Goal: Task Accomplishment & Management: Manage account settings

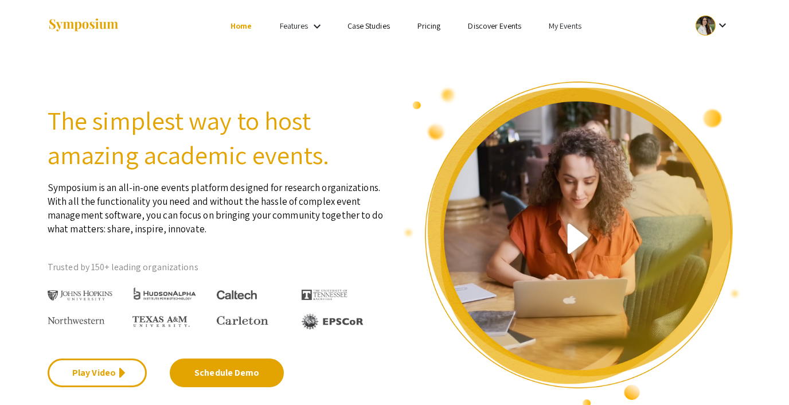
click at [570, 25] on link "My Events" at bounding box center [565, 26] width 33 height 10
click at [570, 50] on button "Events I've organized" at bounding box center [583, 51] width 98 height 28
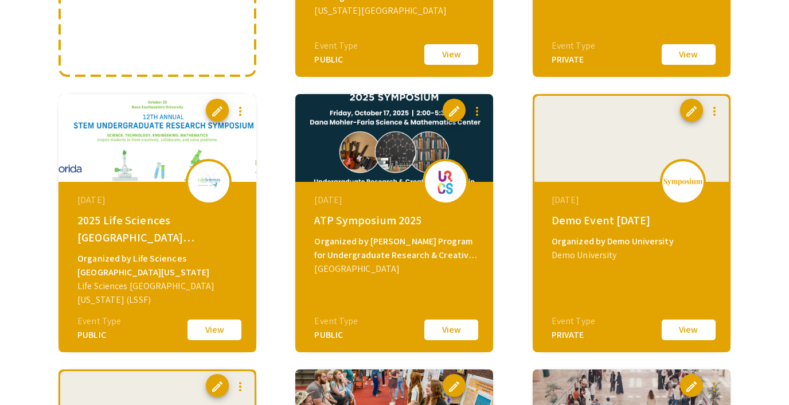
scroll to position [311, 0]
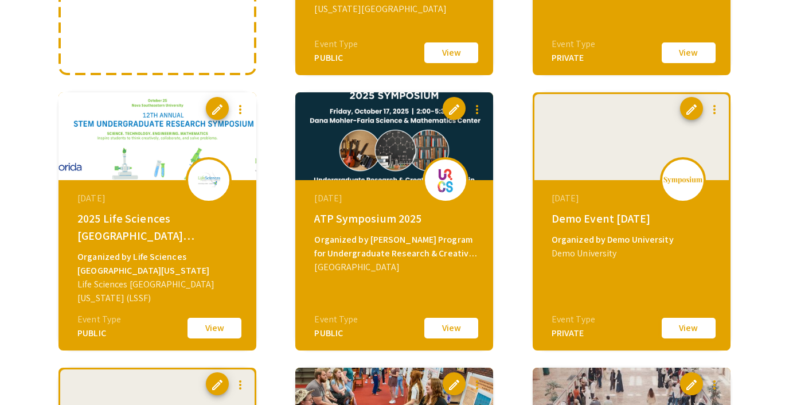
click at [694, 331] on button "View" at bounding box center [688, 328] width 57 height 24
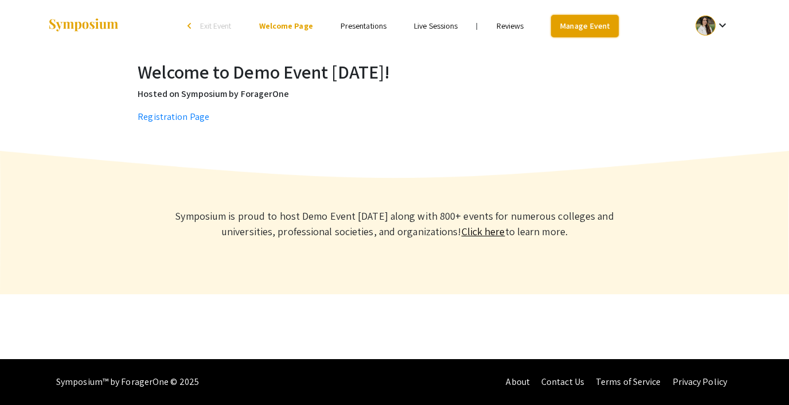
click at [592, 19] on link "Manage Event" at bounding box center [585, 26] width 68 height 22
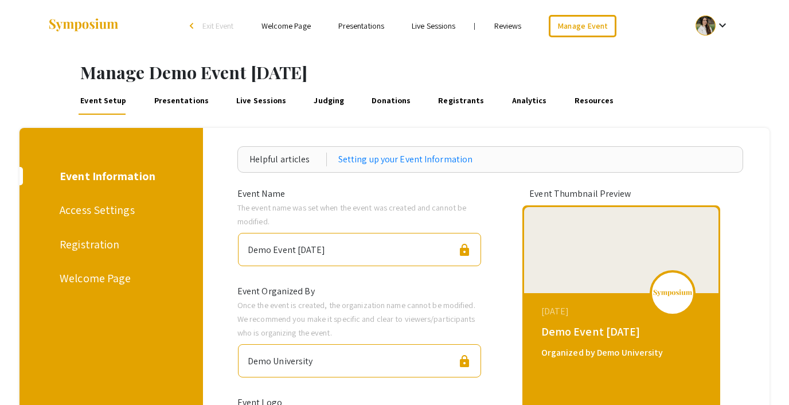
click at [91, 240] on div "Registration" at bounding box center [109, 244] width 99 height 17
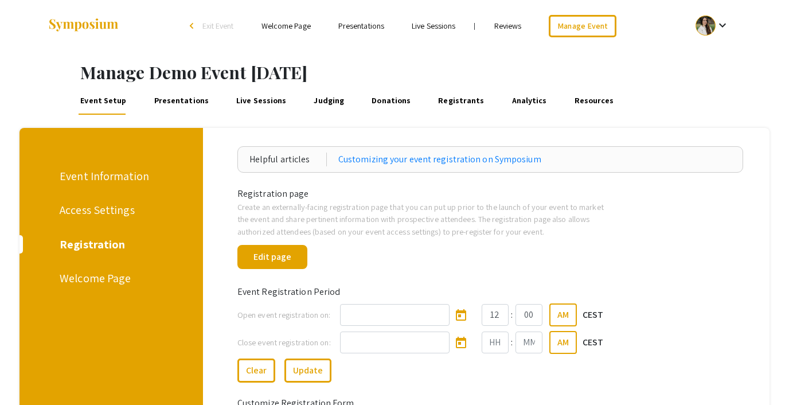
click at [219, 28] on span "Exit Event" at bounding box center [218, 26] width 32 height 10
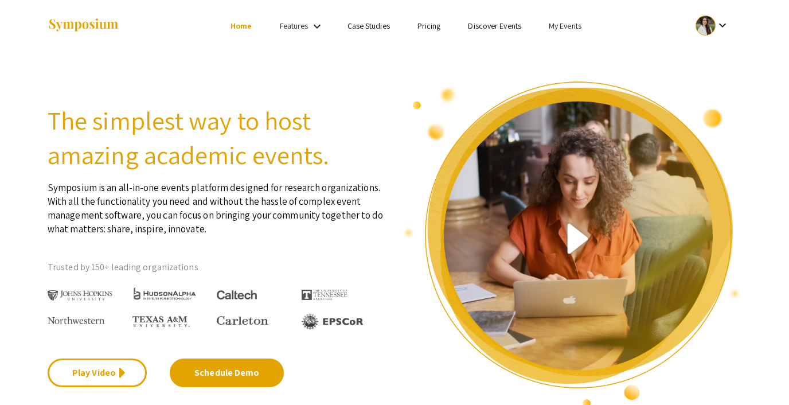
click at [501, 25] on link "Discover Events" at bounding box center [494, 26] width 53 height 10
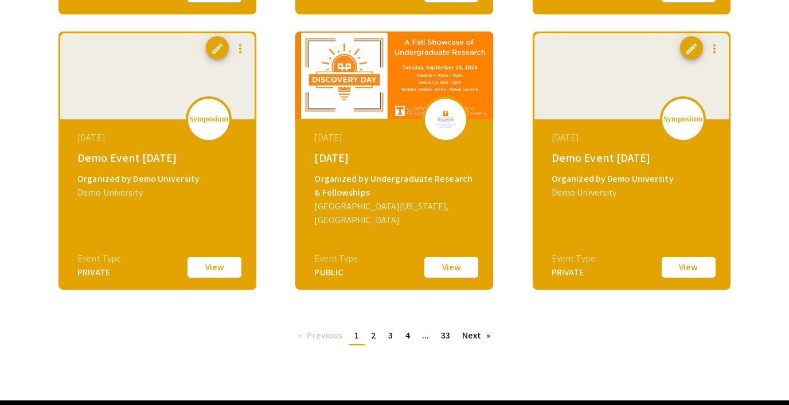
scroll to position [441, 0]
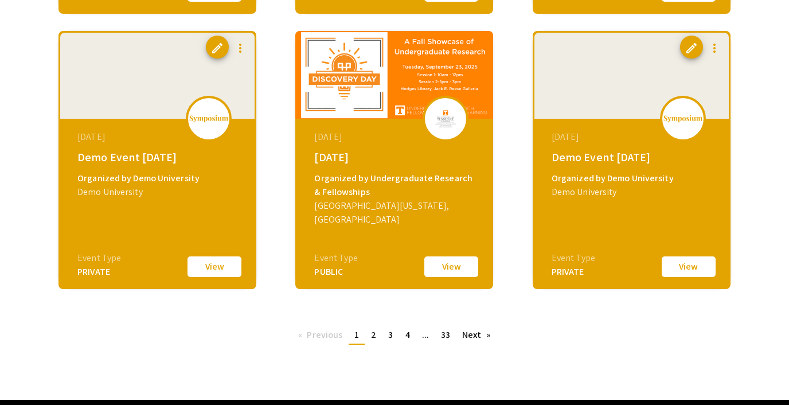
click at [197, 261] on button "View" at bounding box center [214, 267] width 57 height 24
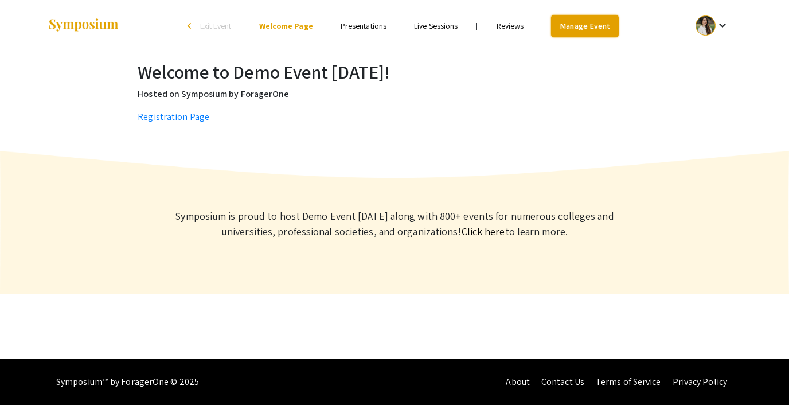
click at [589, 25] on link "Manage Event" at bounding box center [585, 26] width 68 height 22
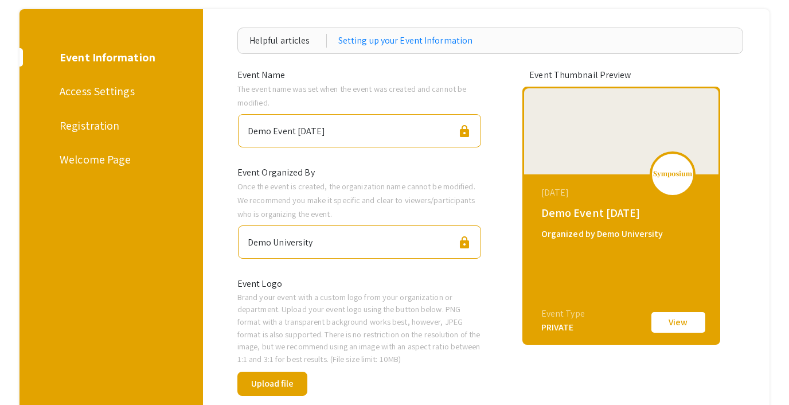
scroll to position [113, 0]
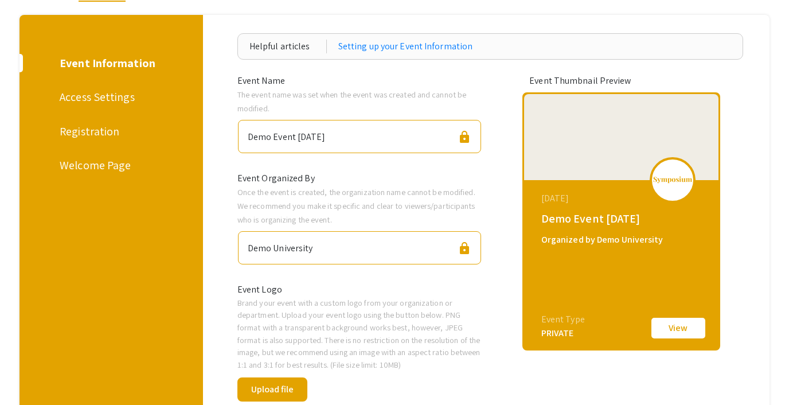
click at [98, 134] on div "Registration" at bounding box center [109, 131] width 99 height 17
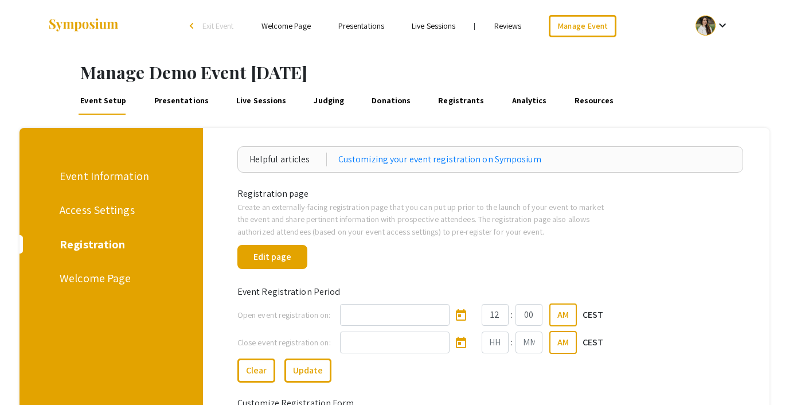
click at [215, 25] on span "Exit Event" at bounding box center [218, 26] width 32 height 10
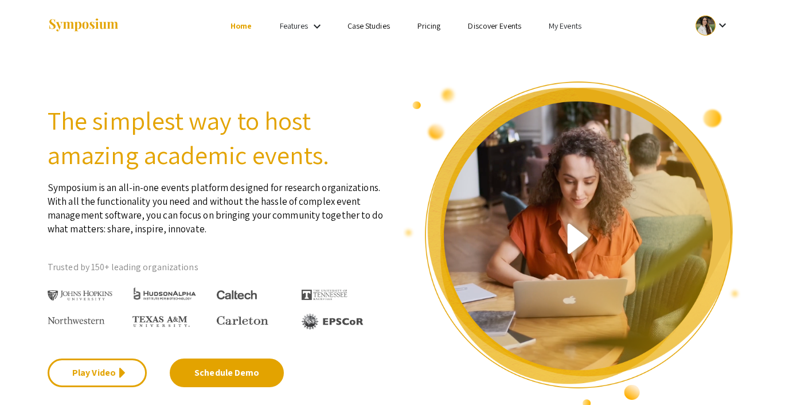
click at [705, 21] on div at bounding box center [705, 25] width 20 height 20
click at [701, 107] on button "Sign out" at bounding box center [718, 112] width 71 height 28
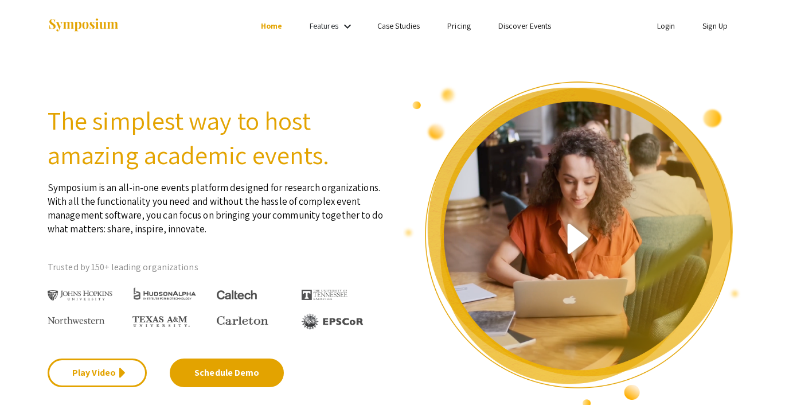
click at [511, 23] on link "Discover Events" at bounding box center [524, 26] width 53 height 10
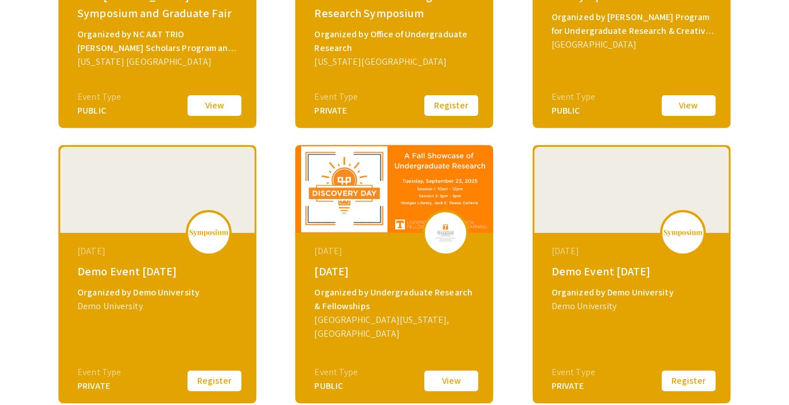
scroll to position [328, 0]
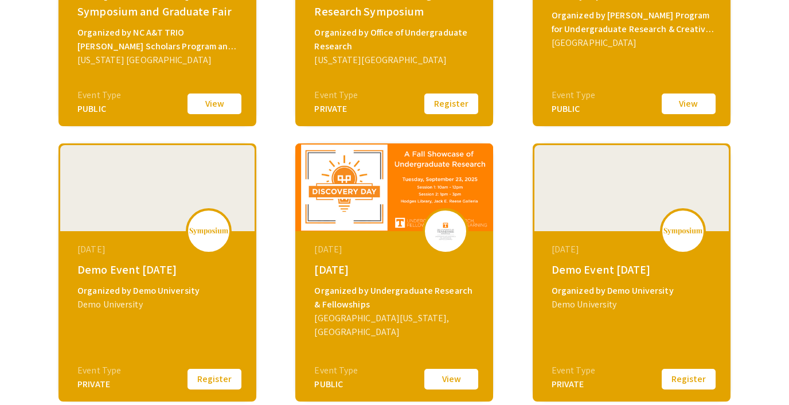
click at [198, 375] on button "Register" at bounding box center [214, 379] width 57 height 24
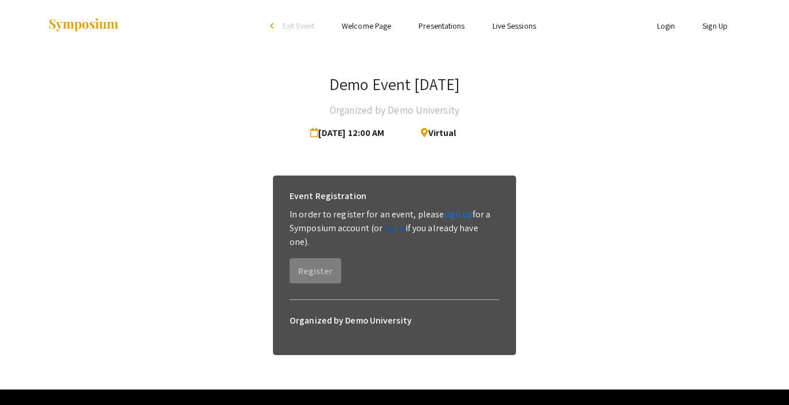
click at [397, 230] on link "log in" at bounding box center [393, 228] width 23 height 12
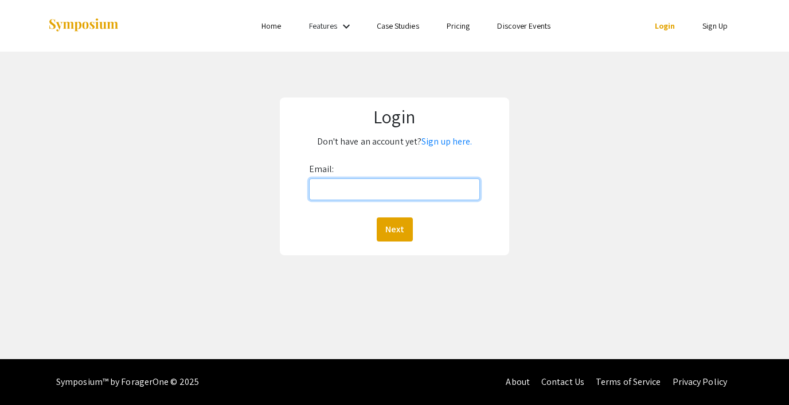
click at [380, 190] on input "Email:" at bounding box center [394, 189] width 171 height 22
click at [560, 124] on div "Login Don't have an account yet? Sign up here. Email: Next" at bounding box center [394, 176] width 806 height 249
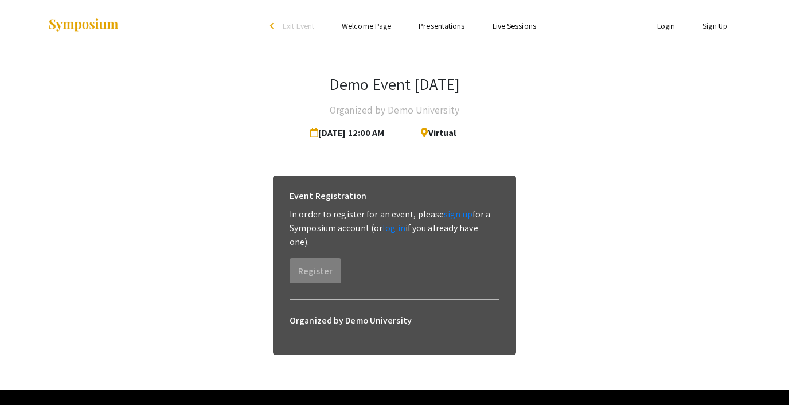
click at [667, 22] on link "Login" at bounding box center [666, 26] width 18 height 10
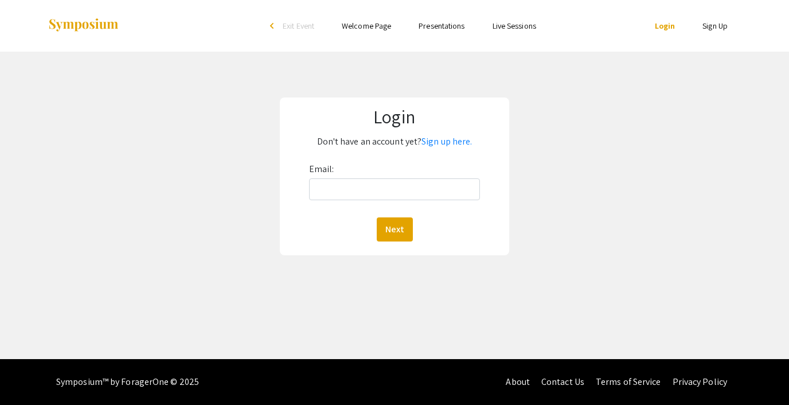
click at [305, 32] on li "arrow_back_ios Exit Event" at bounding box center [295, 26] width 66 height 14
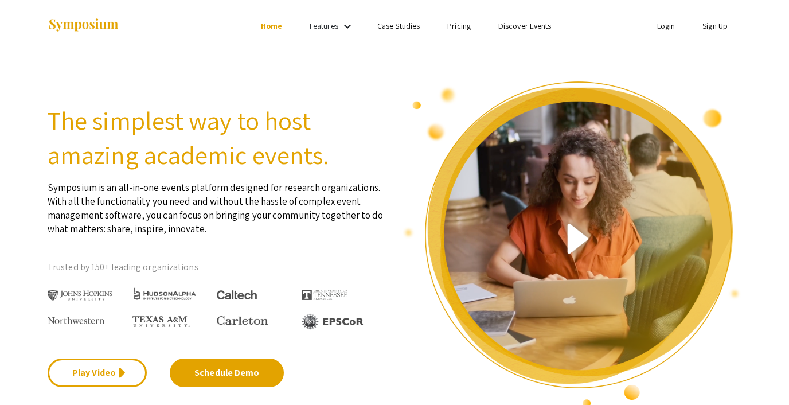
click at [666, 28] on link "Login" at bounding box center [666, 26] width 18 height 10
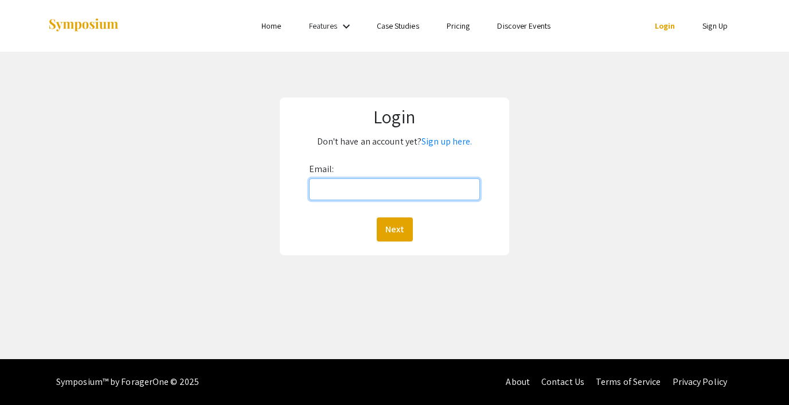
click at [413, 182] on input "Email:" at bounding box center [394, 189] width 171 height 22
type input "[EMAIL_ADDRESS][DOMAIN_NAME]"
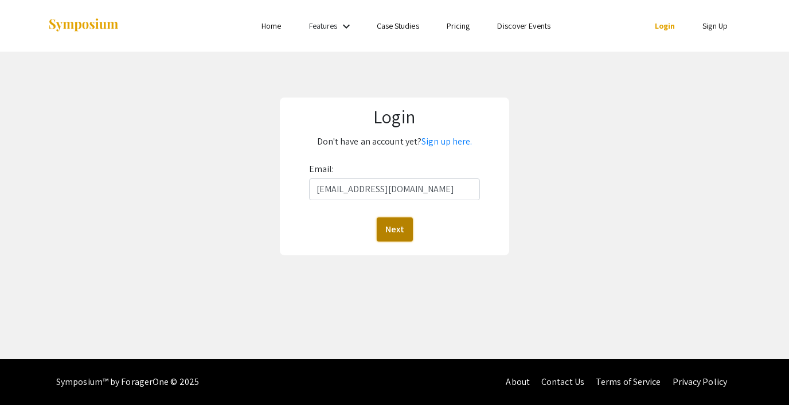
click at [396, 230] on button "Next" at bounding box center [395, 229] width 36 height 24
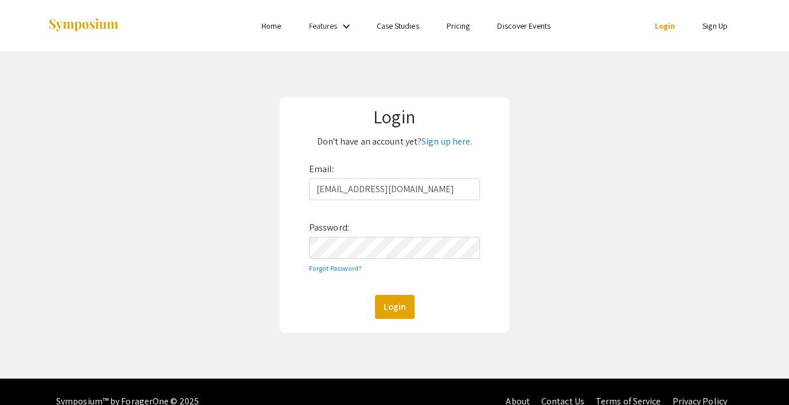
click at [585, 248] on div "Login Don't have an account yet? Sign up here. Email: [EMAIL_ADDRESS][DOMAIN_NA…" at bounding box center [394, 215] width 806 height 327
click at [396, 307] on button "Login" at bounding box center [395, 307] width 40 height 24
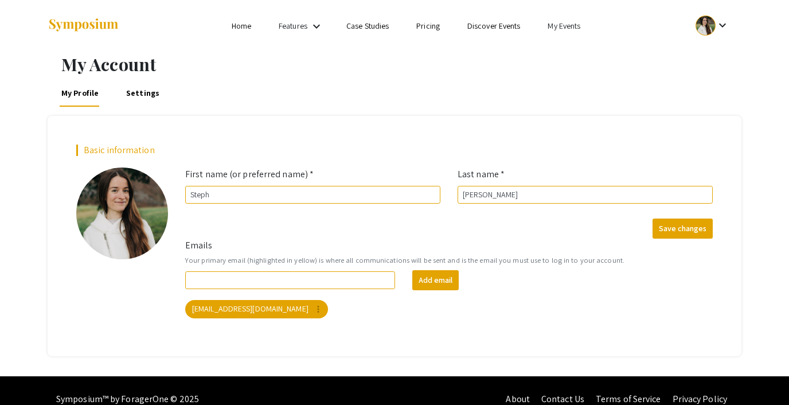
click at [566, 29] on link "My Events" at bounding box center [563, 26] width 33 height 10
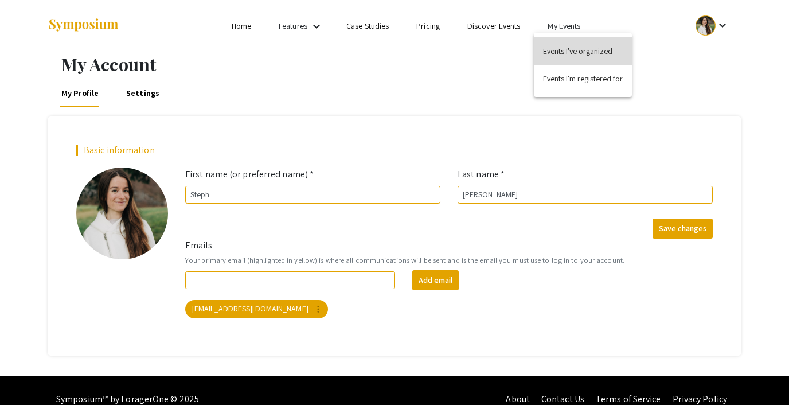
click at [569, 56] on button "Events I've organized" at bounding box center [583, 51] width 98 height 28
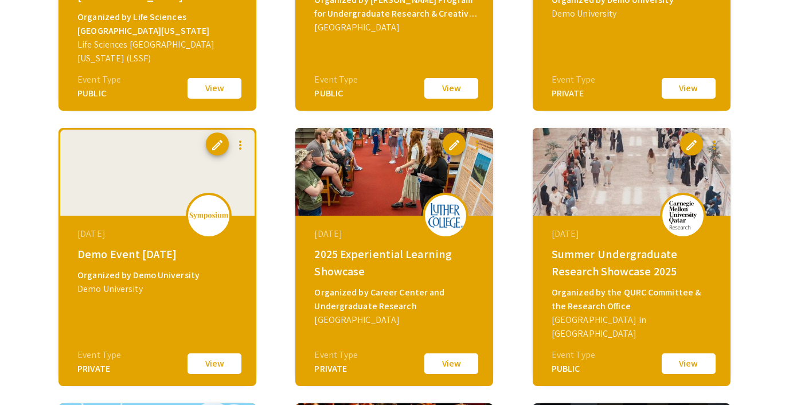
scroll to position [570, 0]
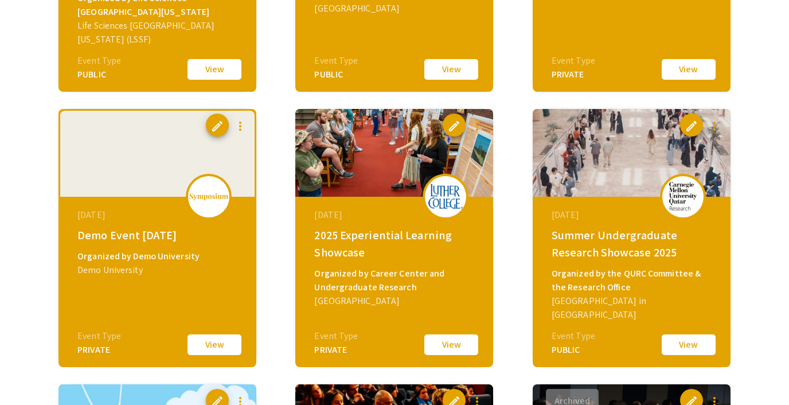
click at [689, 61] on button "View" at bounding box center [688, 69] width 57 height 24
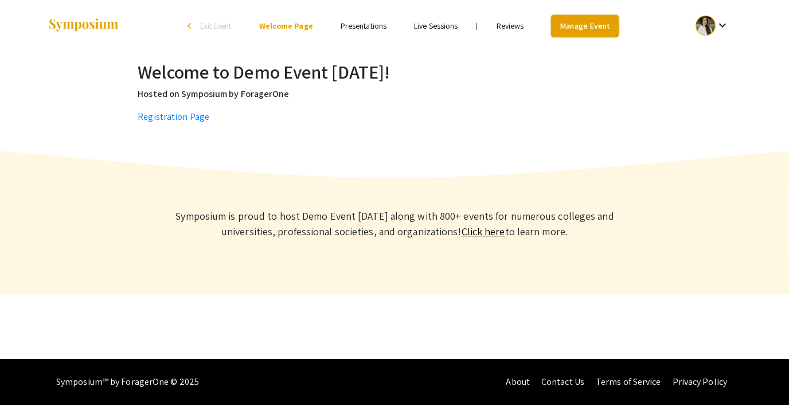
click at [577, 24] on link "Manage Event" at bounding box center [585, 26] width 68 height 22
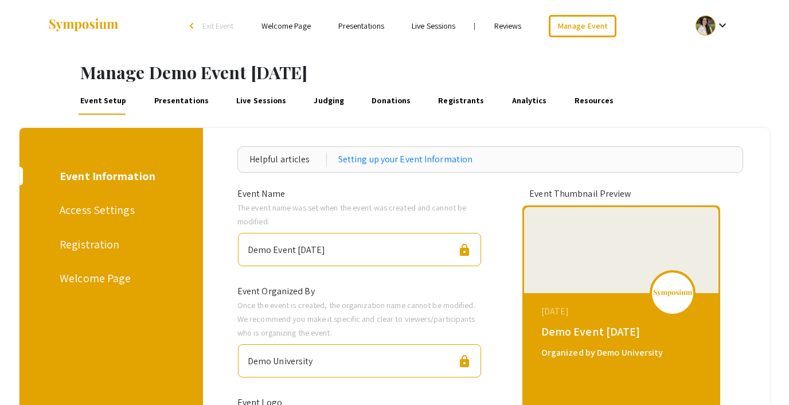
click at [453, 99] on link "Registrants" at bounding box center [461, 101] width 50 height 28
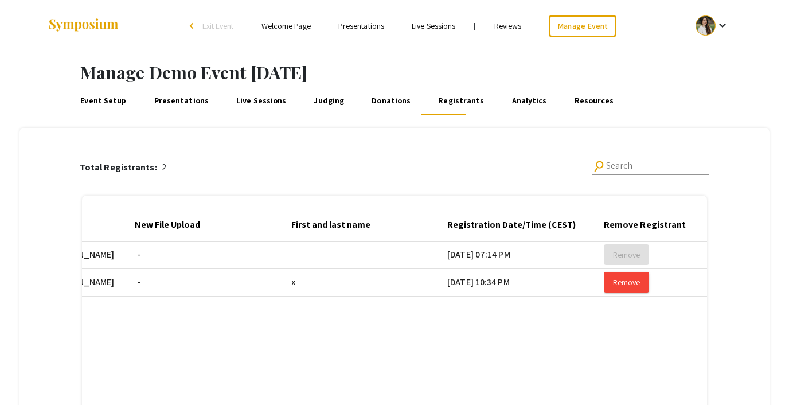
scroll to position [0, 261]
click at [619, 281] on span "Remove" at bounding box center [625, 282] width 27 height 10
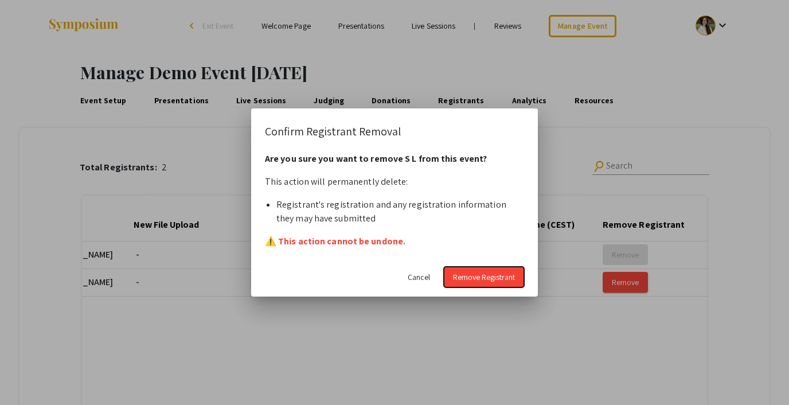
click at [458, 276] on span "Remove Registrant" at bounding box center [484, 277] width 62 height 10
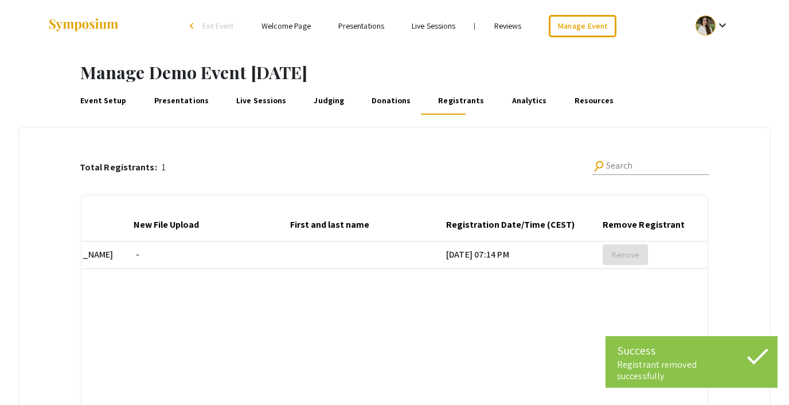
click at [208, 24] on span "Exit Event" at bounding box center [218, 26] width 32 height 10
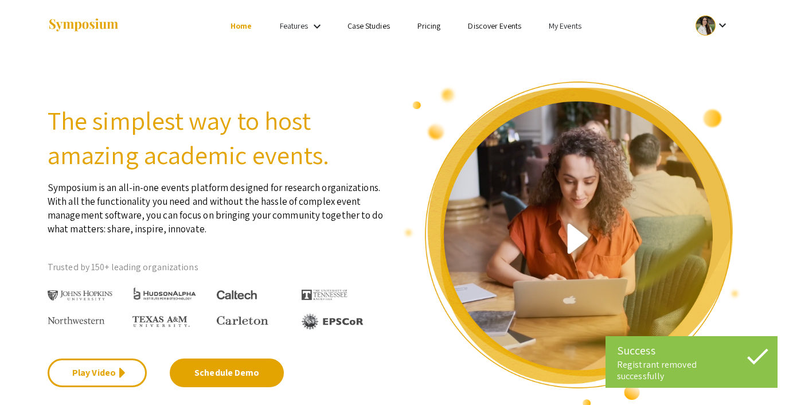
click at [706, 24] on div at bounding box center [705, 25] width 20 height 20
click at [700, 106] on button "Sign out" at bounding box center [718, 112] width 71 height 28
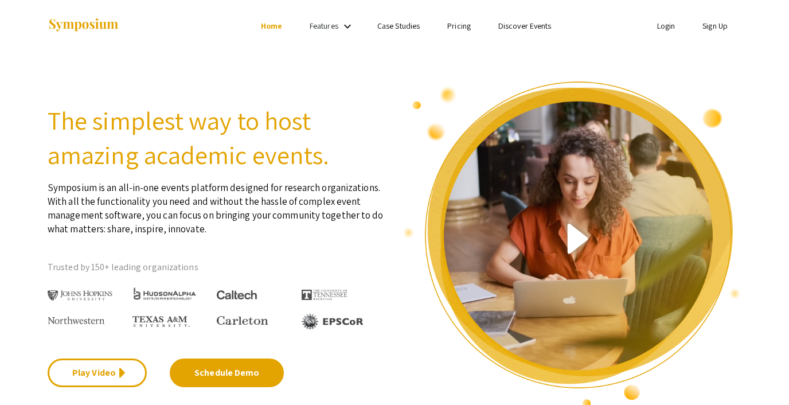
click at [665, 24] on link "Login" at bounding box center [666, 26] width 18 height 10
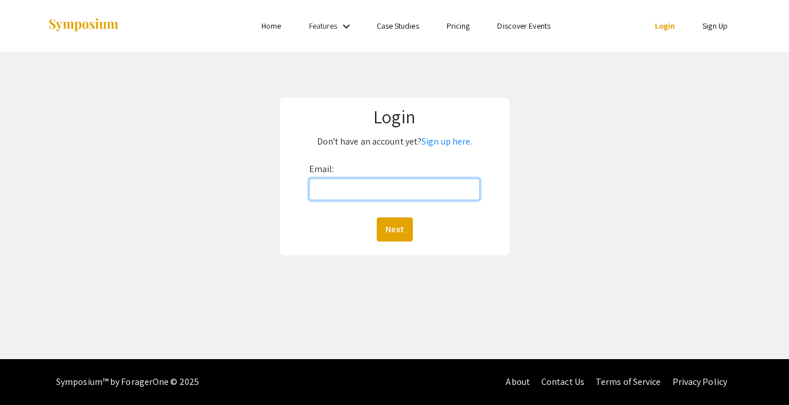
click at [373, 186] on input "Email:" at bounding box center [394, 189] width 171 height 22
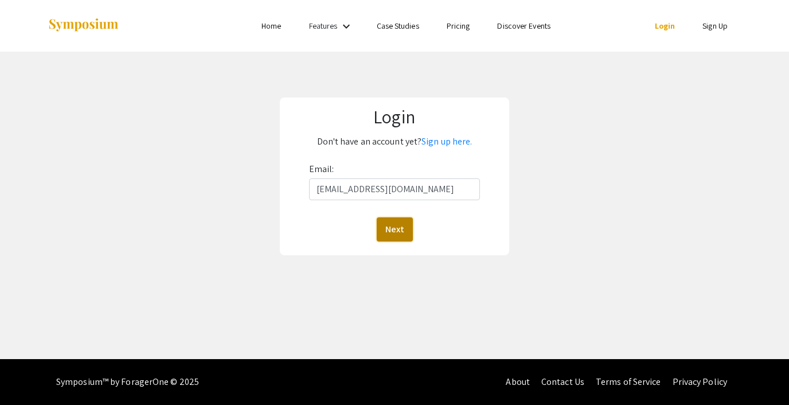
click at [394, 228] on button "Next" at bounding box center [395, 229] width 36 height 24
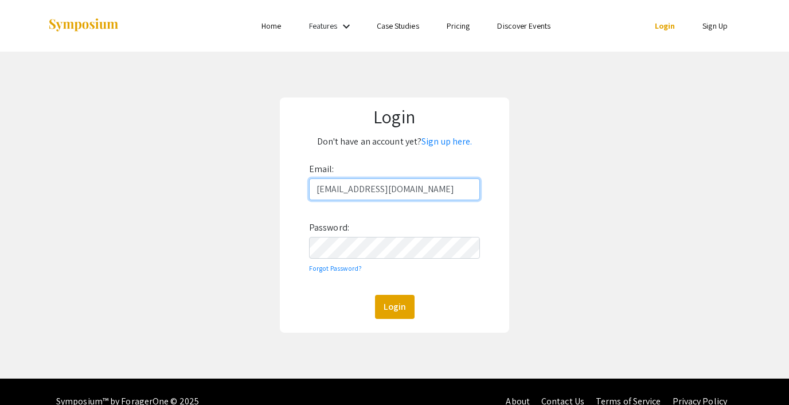
click at [374, 189] on input "[EMAIL_ADDRESS][DOMAIN_NAME]" at bounding box center [394, 189] width 171 height 22
type input "[EMAIL_ADDRESS][DOMAIN_NAME]"
click at [394, 304] on button "Login" at bounding box center [395, 307] width 40 height 24
